Goal: Check status: Check status

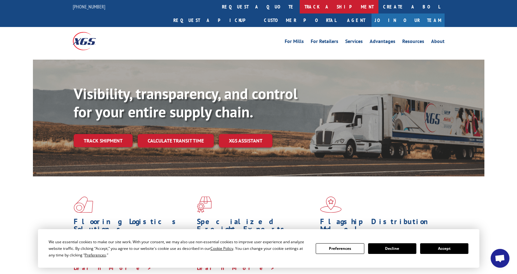
click at [300, 6] on link "track a shipment" at bounding box center [339, 6] width 79 height 13
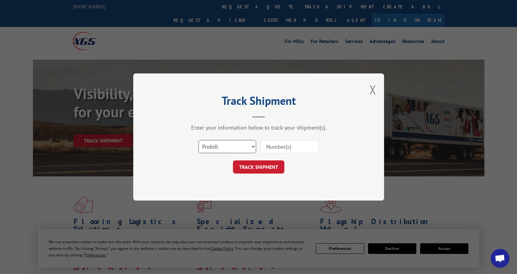
click at [239, 148] on select "Select category... Probill BOL PO" at bounding box center [228, 146] width 58 height 13
select select "bol"
click at [199, 140] on select "Select category... Probill BOL PO" at bounding box center [228, 146] width 58 height 13
click at [276, 148] on input at bounding box center [290, 146] width 58 height 13
paste input "2849989"
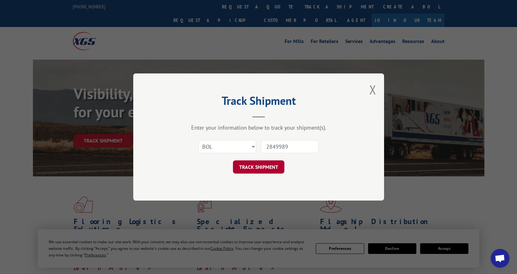
type input "2849989"
click at [251, 166] on button "TRACK SHIPMENT" at bounding box center [258, 166] width 51 height 13
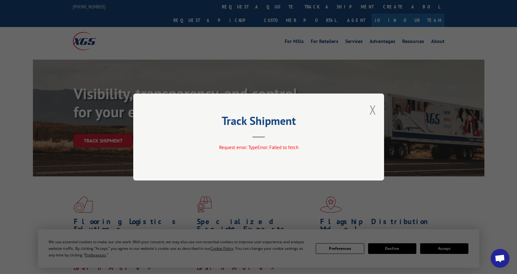
click at [373, 109] on button "Close modal" at bounding box center [373, 109] width 7 height 17
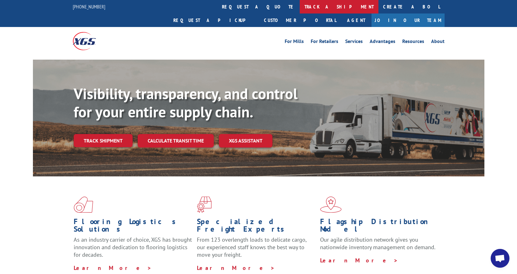
click at [300, 7] on link "track a shipment" at bounding box center [339, 6] width 79 height 13
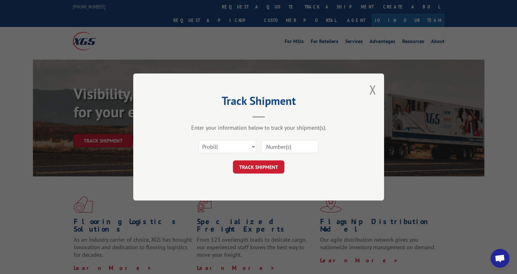
paste input "2849989"
type input "2849989"
click at [250, 171] on button "TRACK SHIPMENT" at bounding box center [258, 166] width 51 height 13
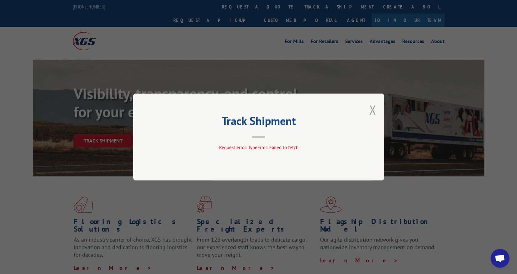
click at [375, 112] on button "Close modal" at bounding box center [373, 109] width 7 height 17
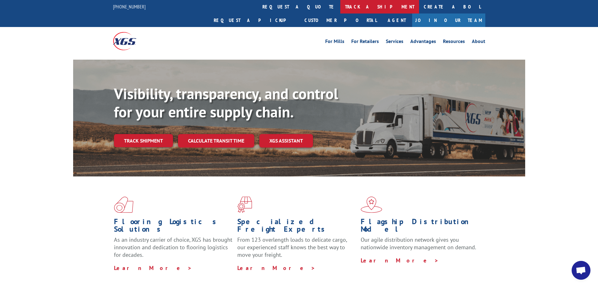
click at [340, 7] on link "track a shipment" at bounding box center [379, 6] width 79 height 13
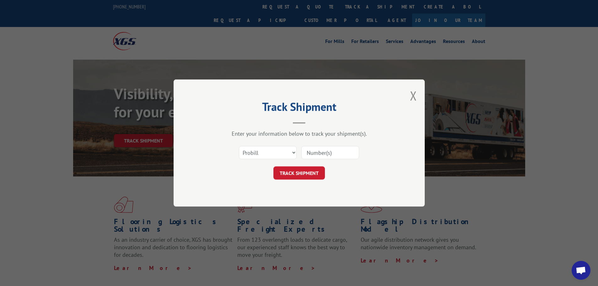
click at [316, 152] on input at bounding box center [330, 152] width 58 height 13
type input "2849989"
click at [301, 175] on button "TRACK SHIPMENT" at bounding box center [298, 172] width 51 height 13
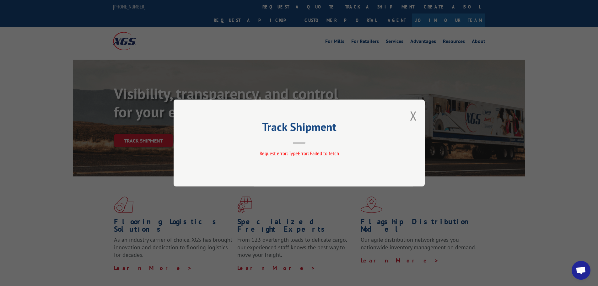
drag, startPoint x: 414, startPoint y: 115, endPoint x: 412, endPoint y: 99, distance: 15.8
click at [413, 115] on button "Close modal" at bounding box center [413, 115] width 7 height 17
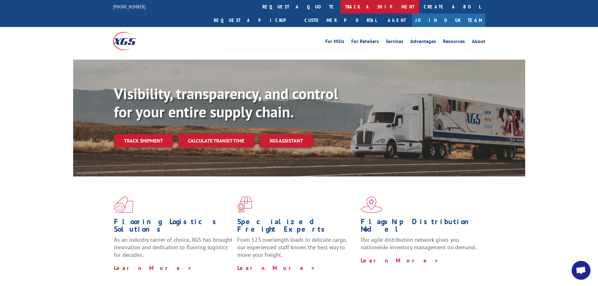
click at [340, 6] on link "track a shipment" at bounding box center [379, 6] width 79 height 13
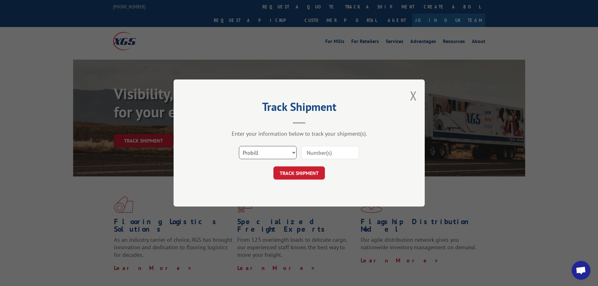
click at [294, 152] on select "Select category... Probill BOL PO" at bounding box center [268, 152] width 58 height 13
select select "bol"
click at [239, 146] on select "Select category... Probill BOL PO" at bounding box center [268, 152] width 58 height 13
click at [318, 155] on input at bounding box center [330, 152] width 58 height 13
type input "2849989"
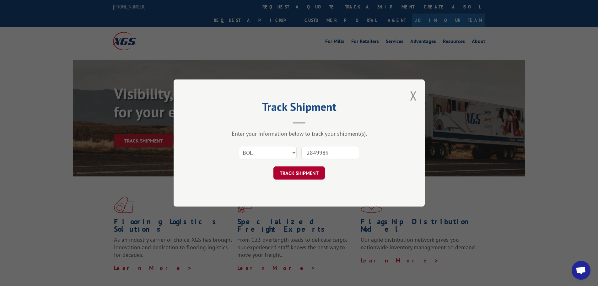
click at [306, 172] on button "TRACK SHIPMENT" at bounding box center [298, 172] width 51 height 13
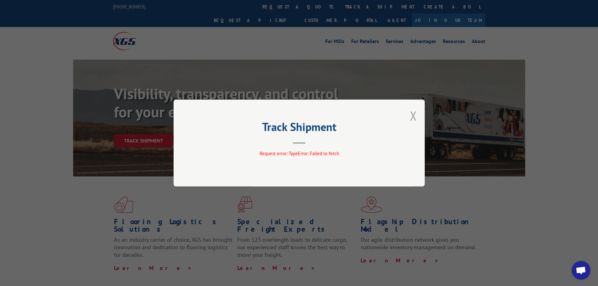
click at [416, 115] on button "Close modal" at bounding box center [413, 115] width 7 height 17
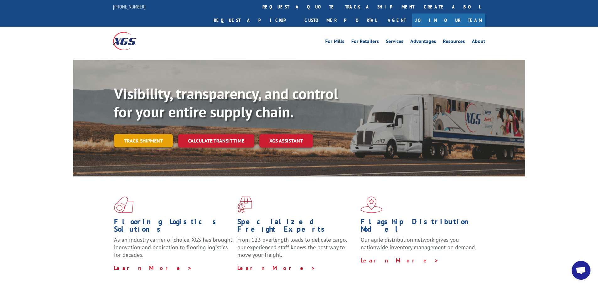
click at [144, 134] on link "Track shipment" at bounding box center [143, 140] width 59 height 13
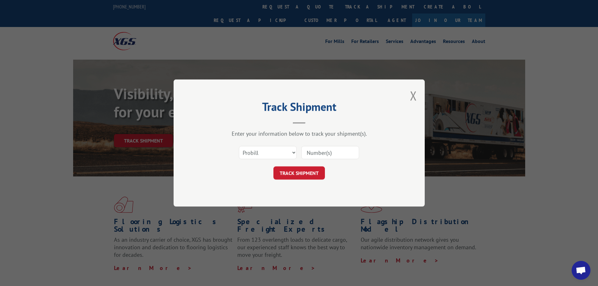
click at [327, 151] on input at bounding box center [330, 152] width 58 height 13
type input "2849989"
click at [297, 175] on button "TRACK SHIPMENT" at bounding box center [298, 172] width 51 height 13
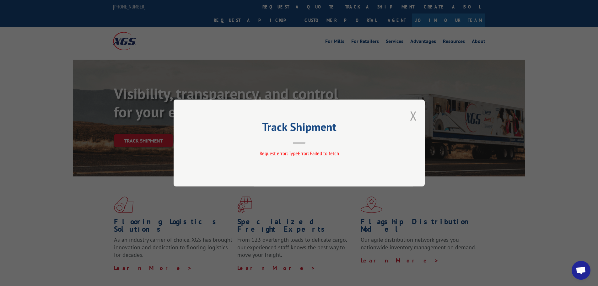
click at [414, 115] on button "Close modal" at bounding box center [413, 115] width 7 height 17
